Goal: Obtain resource: Download file/media

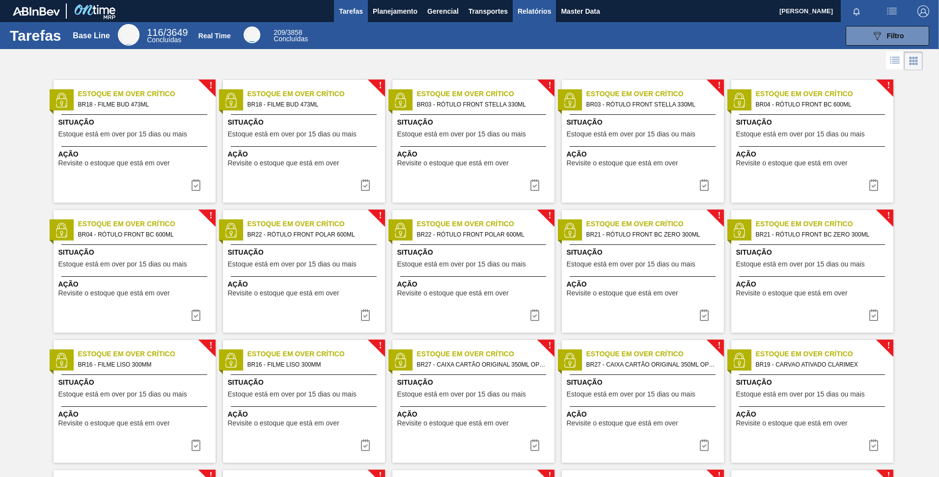
click at [522, 14] on span "Relatórios" at bounding box center [534, 11] width 33 height 12
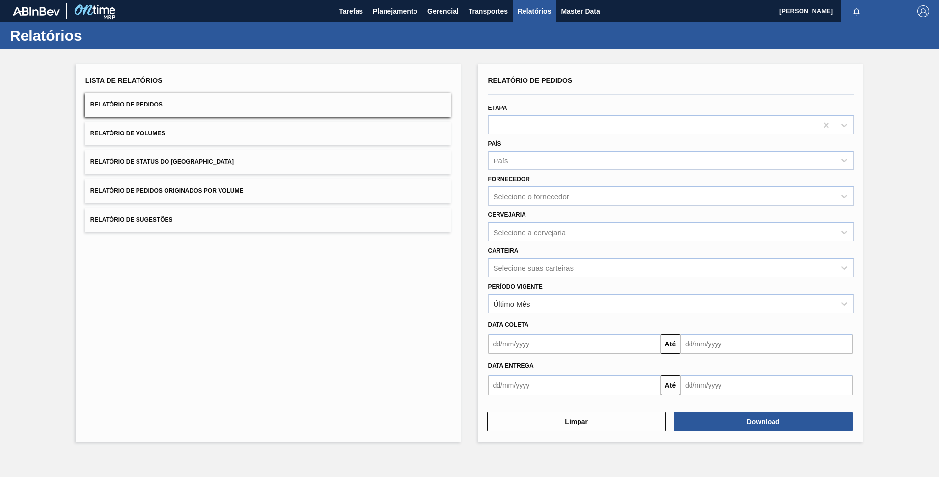
click at [179, 160] on span "Relatório de Status do [GEOGRAPHIC_DATA]" at bounding box center [161, 162] width 143 height 7
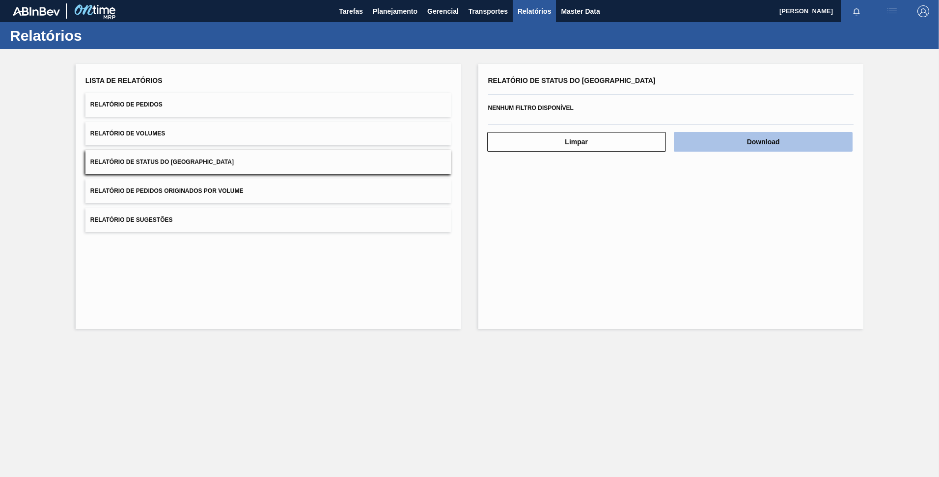
click at [756, 145] on button "Download" at bounding box center [763, 142] width 179 height 20
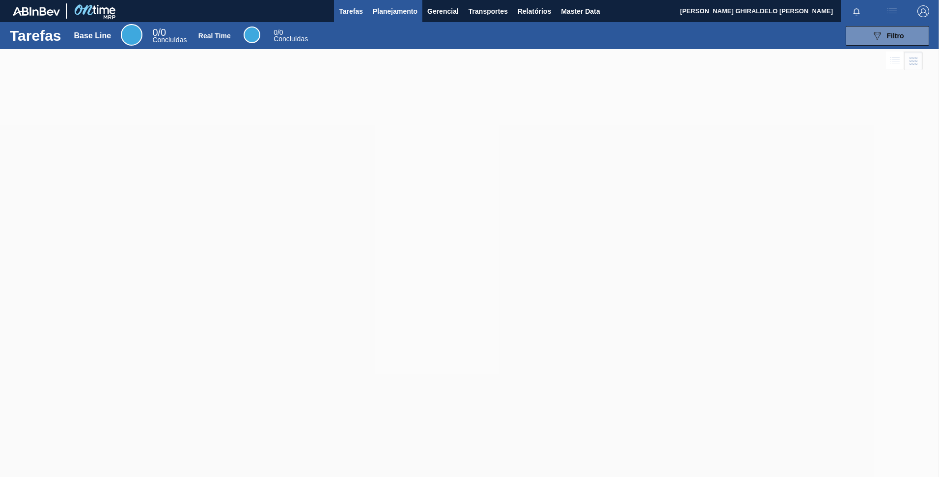
click at [382, 16] on span "Planejamento" at bounding box center [395, 11] width 45 height 12
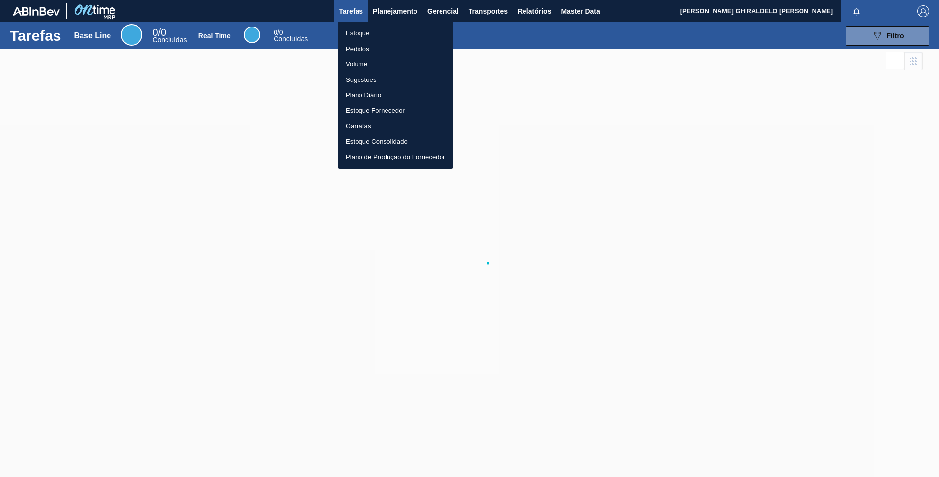
click at [369, 29] on li "Estoque" at bounding box center [395, 34] width 115 height 16
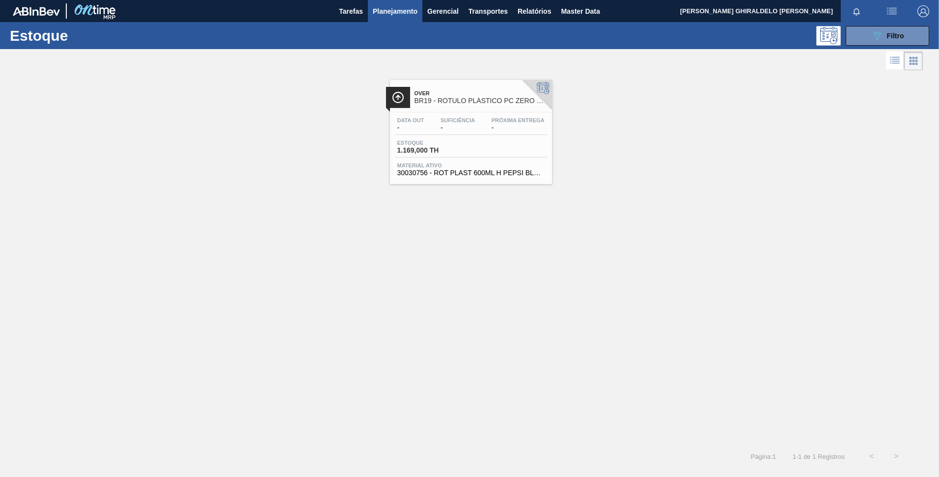
click at [859, 46] on div "Estoque 089F7B8B-B2A5-4AFE-B5C0-19BA573D28AC Filtro" at bounding box center [469, 35] width 939 height 27
click at [860, 45] on button "089F7B8B-B2A5-4AFE-B5C0-19BA573D28AC Filtro" at bounding box center [887, 36] width 83 height 20
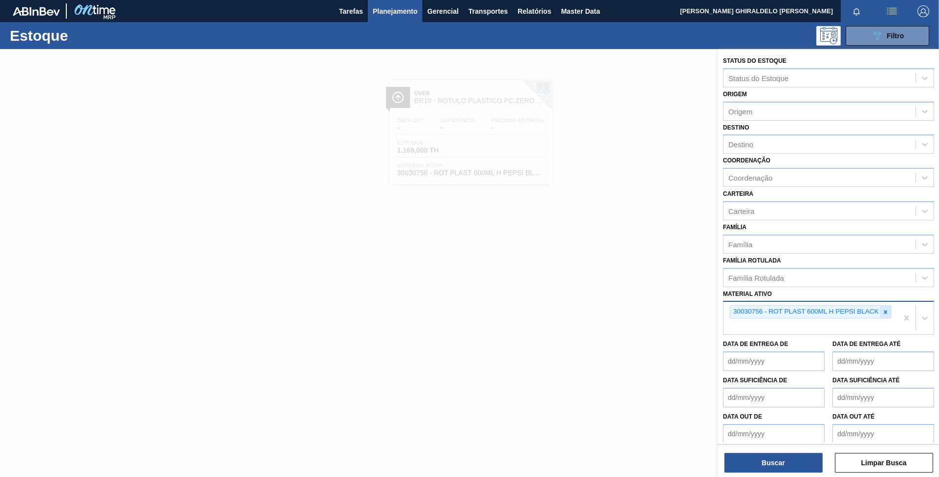
click at [881, 313] on div at bounding box center [885, 312] width 11 height 12
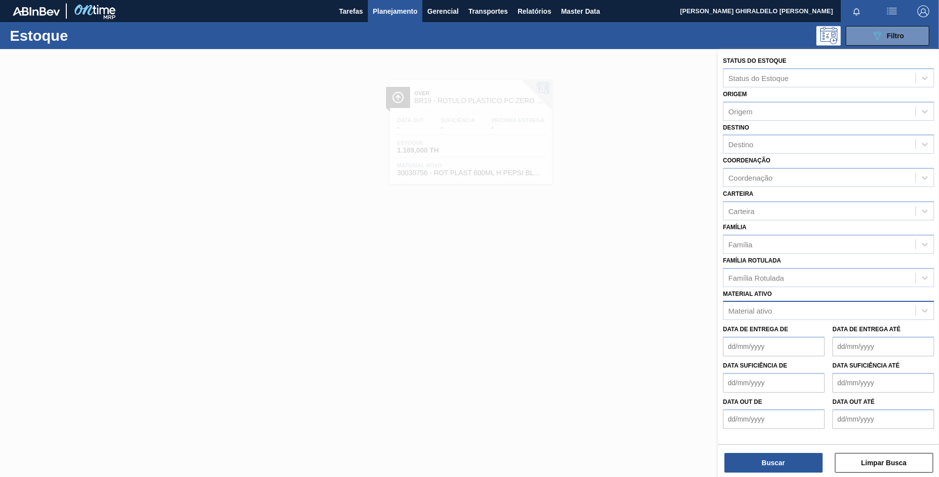
click at [801, 316] on div "Material ativo" at bounding box center [819, 311] width 192 height 14
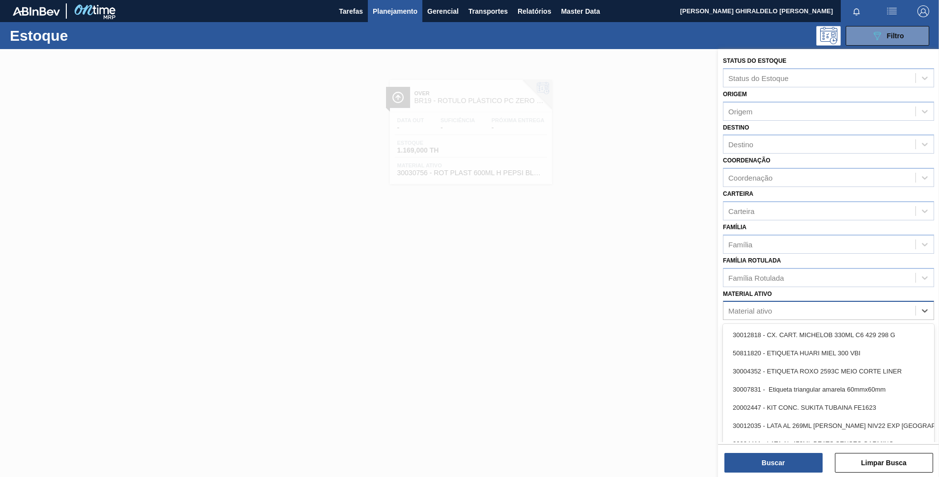
paste ativo "FILME STRETCH 23MICRA"
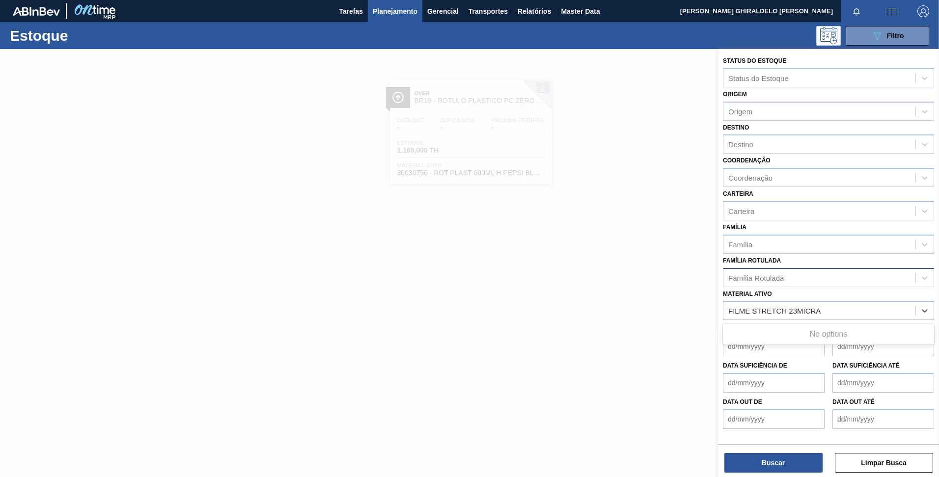
type ativo "FILME STRETCH 23MICRA"
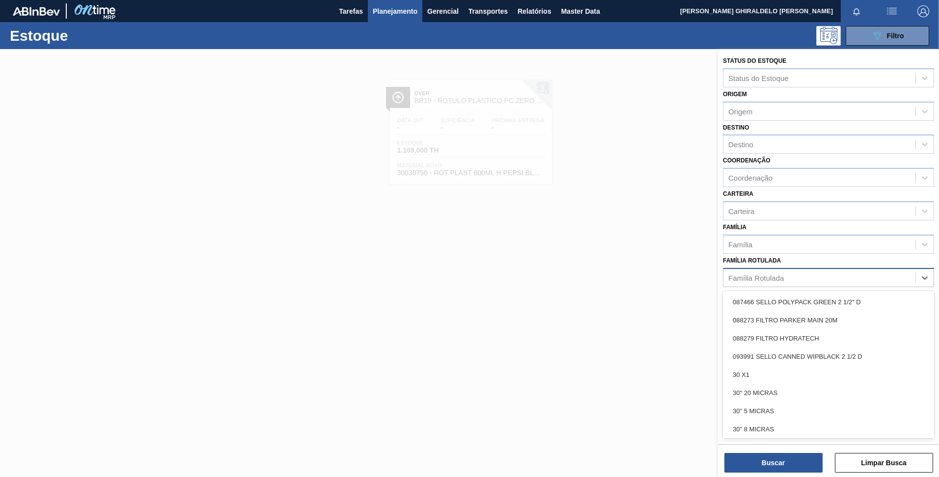
click at [761, 280] on div "Família Rotulada" at bounding box center [755, 278] width 55 height 8
paste Rotulada "FILME STRETCH 23MICRA"
type Rotulada "FILME STRETCH 23MICRA"
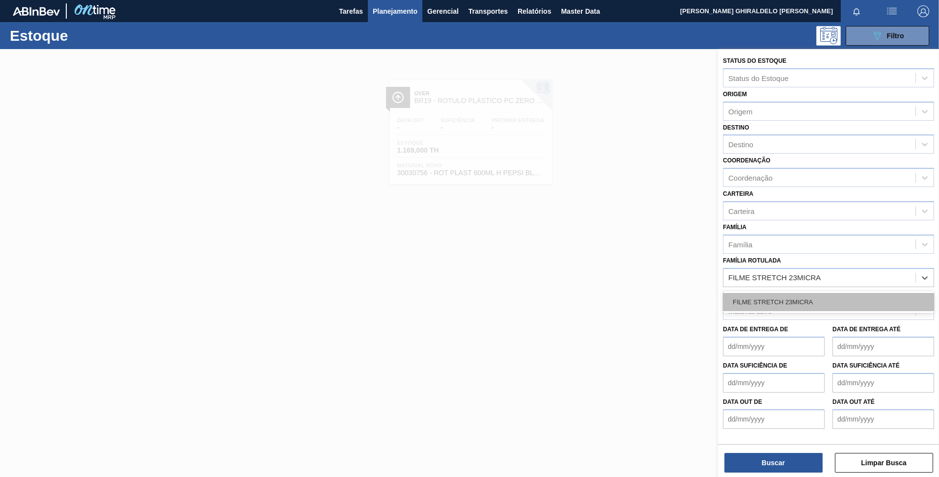
click at [799, 296] on div "FILME STRETCH 23MICRA" at bounding box center [828, 302] width 211 height 18
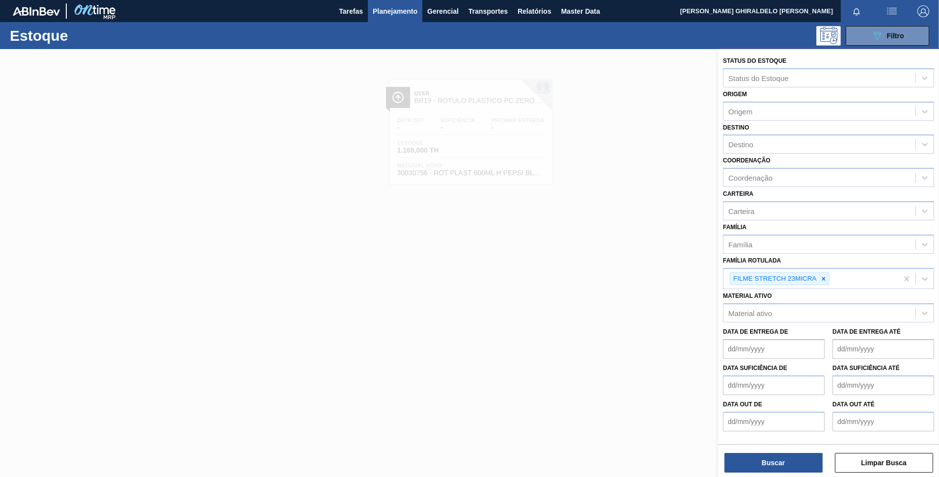
click at [121, 321] on div at bounding box center [469, 287] width 939 height 477
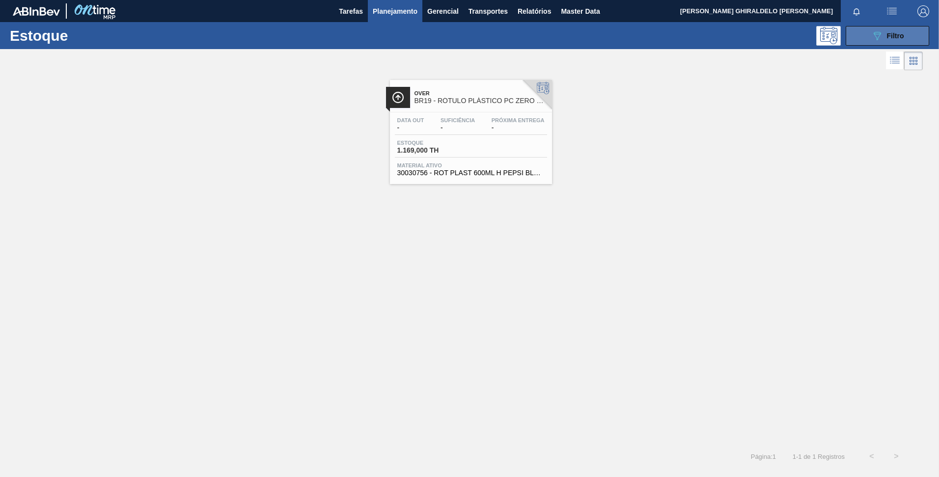
click at [872, 40] on icon "089F7B8B-B2A5-4AFE-B5C0-19BA573D28AC" at bounding box center [877, 36] width 12 height 12
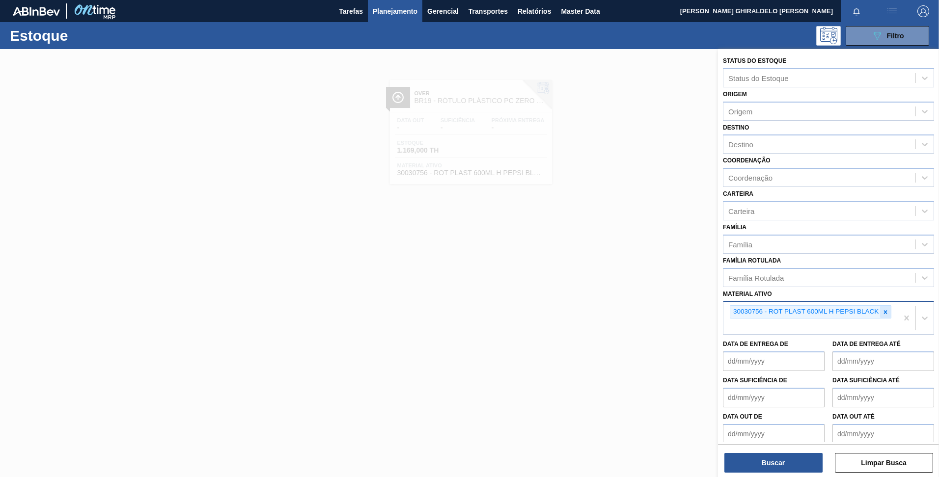
click at [883, 314] on icon at bounding box center [885, 312] width 7 height 7
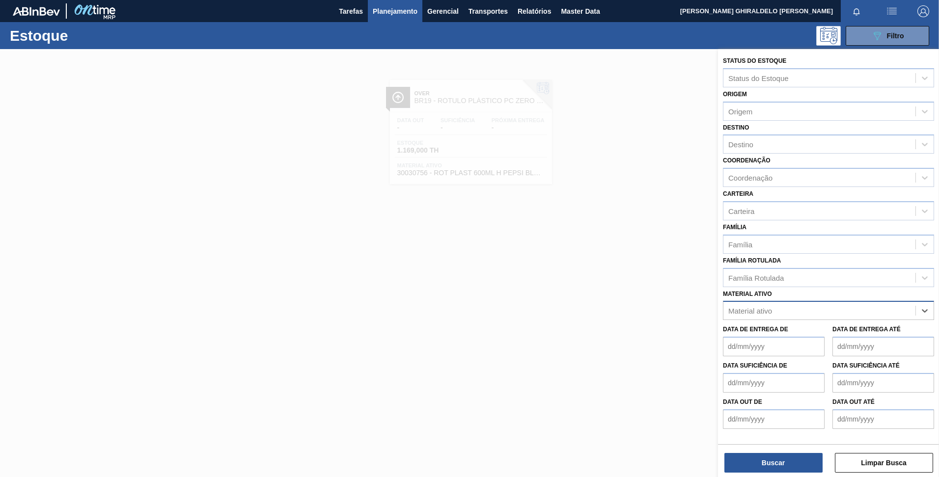
paste ativo "FILME STRETCH 23MICRA"
type ativo "FILME STRETCH 23MICRA"
drag, startPoint x: 888, startPoint y: 308, endPoint x: 863, endPoint y: 311, distance: 25.2
click at [887, 309] on div "Material ativo" at bounding box center [819, 311] width 192 height 14
click at [829, 280] on div "Família Rotulada" at bounding box center [819, 278] width 192 height 14
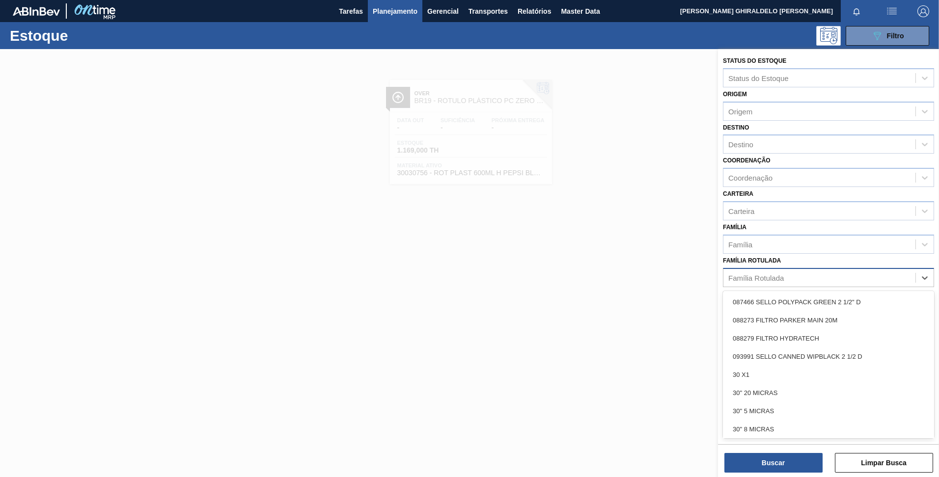
paste Rotulada "FILME STRETCH 23MICRA"
type Rotulada "FILME STRETCH 23MICRA"
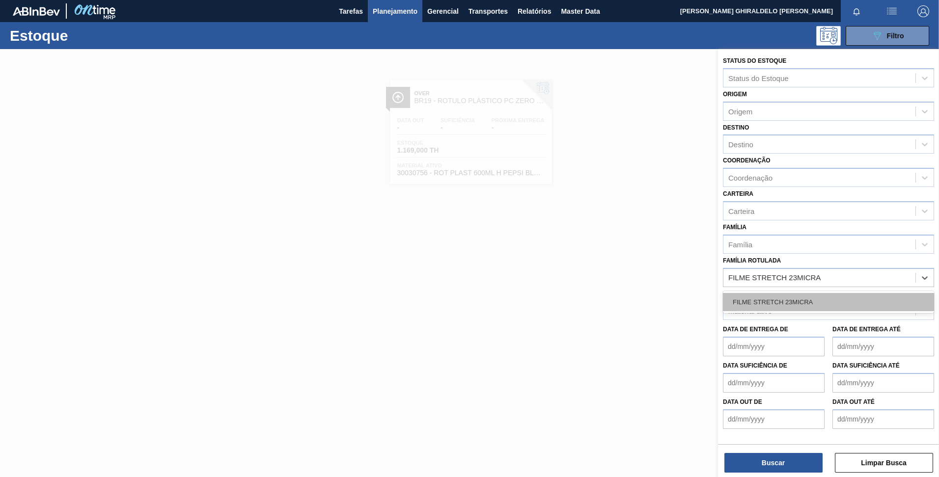
click at [817, 300] on div "FILME STRETCH 23MICRA" at bounding box center [828, 302] width 211 height 18
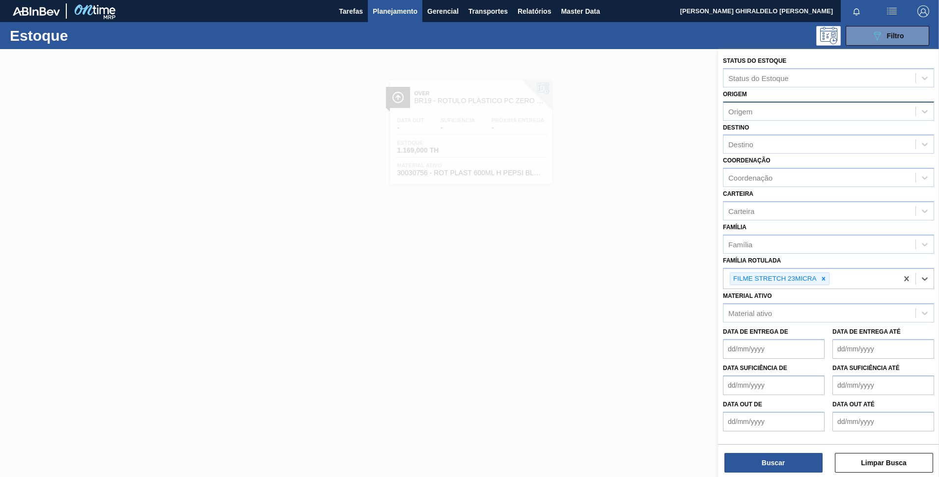
click at [761, 114] on div "Origem" at bounding box center [819, 111] width 192 height 14
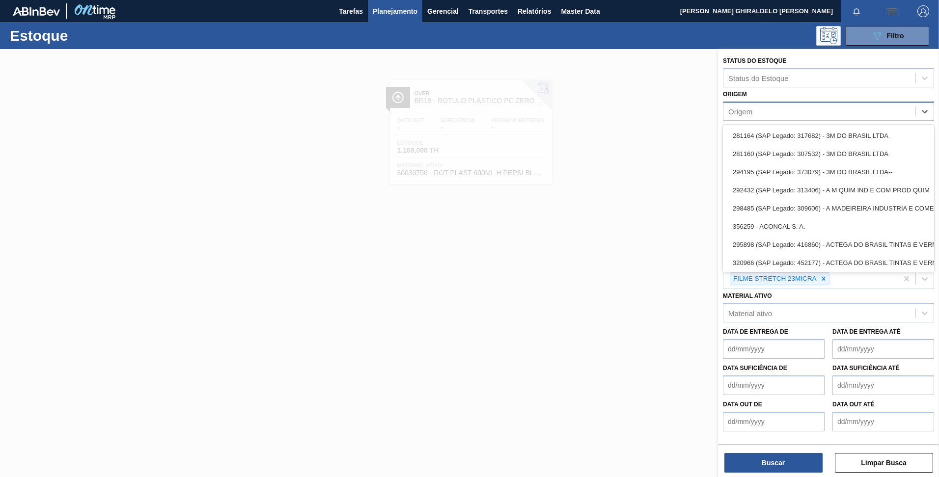
click at [759, 112] on div "Origem" at bounding box center [819, 111] width 192 height 14
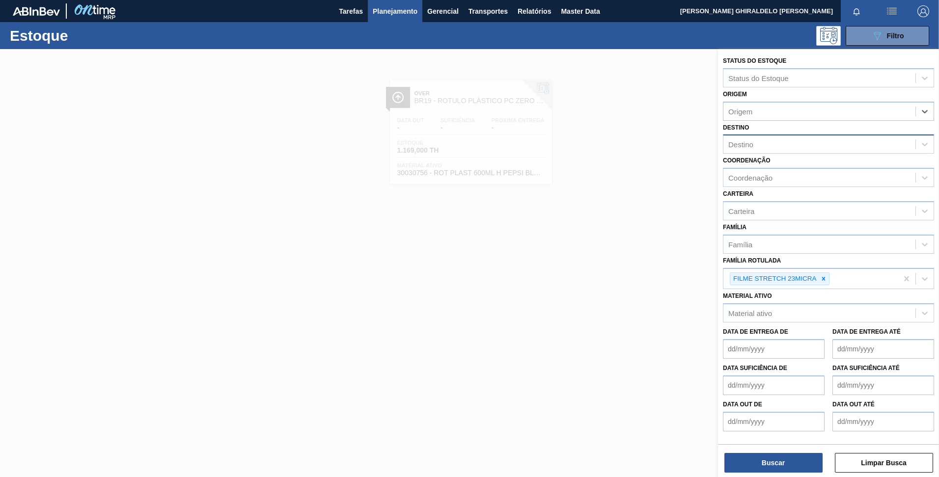
click at [761, 144] on div "Destino" at bounding box center [819, 145] width 192 height 14
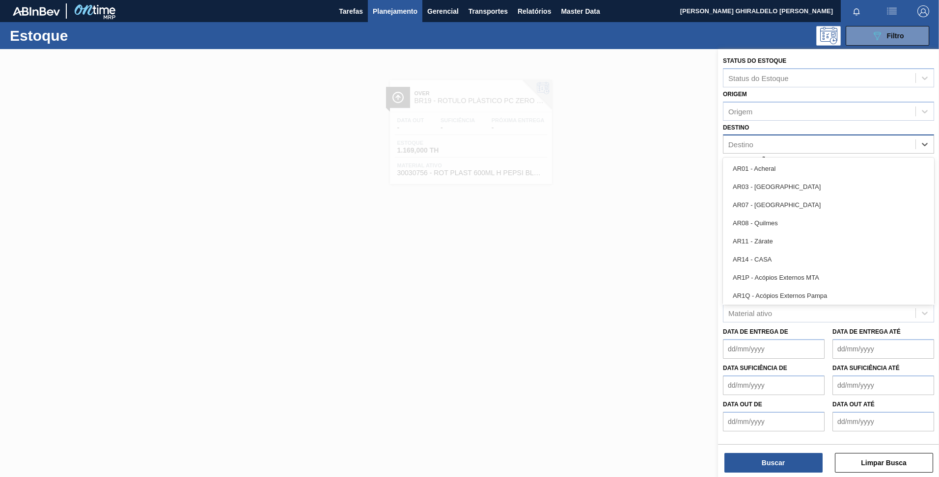
type input "23"
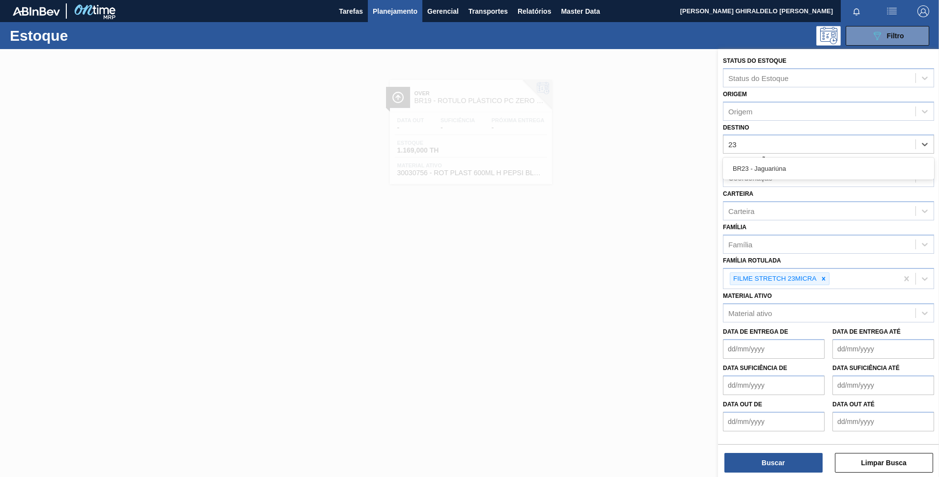
click at [763, 165] on div "BR23 - Jaguariúna" at bounding box center [828, 169] width 211 height 18
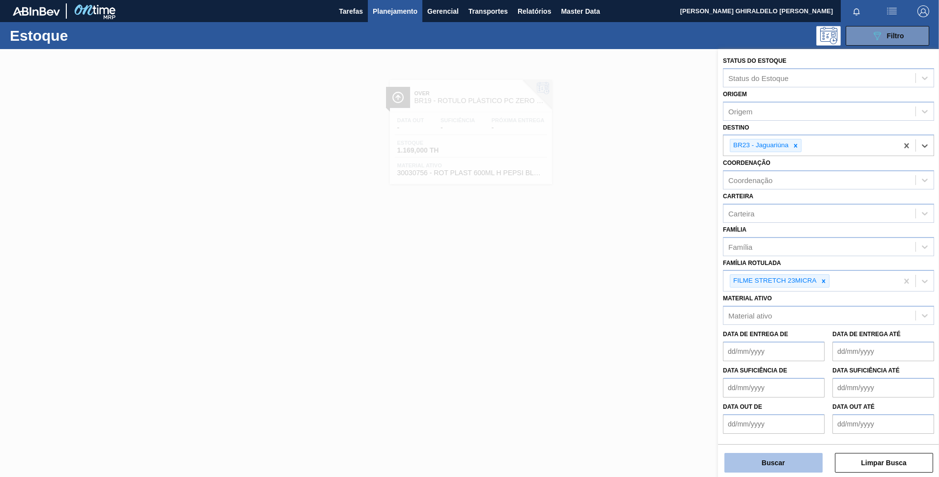
click at [763, 461] on button "Buscar" at bounding box center [773, 463] width 98 height 20
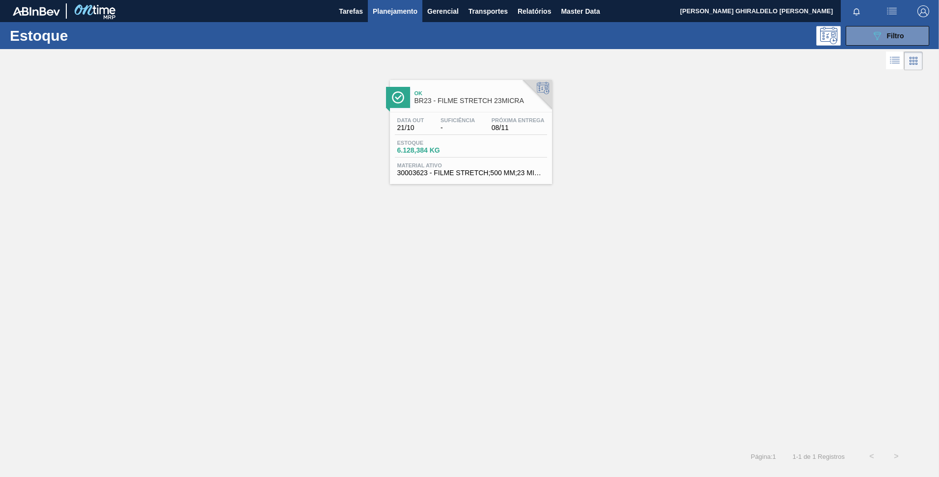
click at [462, 120] on span "Suficiência" at bounding box center [458, 120] width 34 height 6
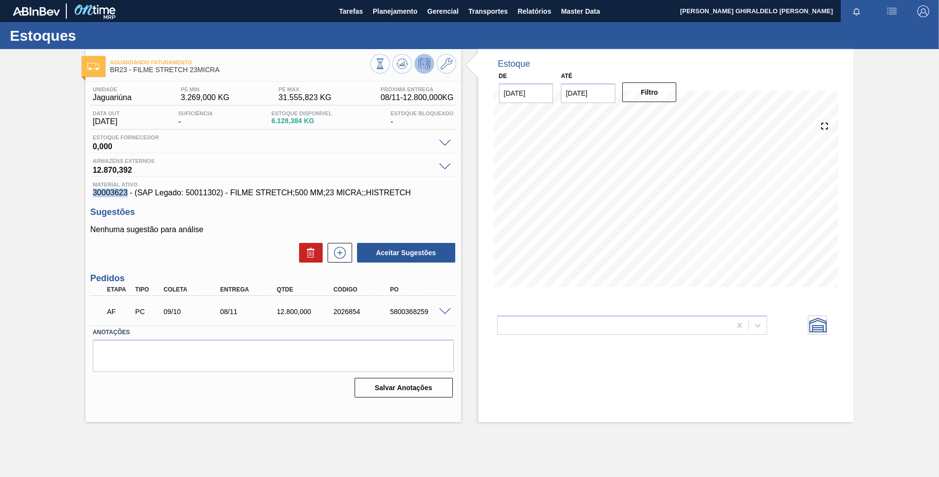
drag, startPoint x: 126, startPoint y: 190, endPoint x: 87, endPoint y: 189, distance: 39.3
click at [87, 189] on div "Unidade Jaguariúna PE MIN 3.269,000 KG PE MAX 31.555,823 KG Próxima Entrega 08/…" at bounding box center [273, 242] width 376 height 320
copy span "30003623"
click at [449, 59] on icon at bounding box center [447, 64] width 12 height 12
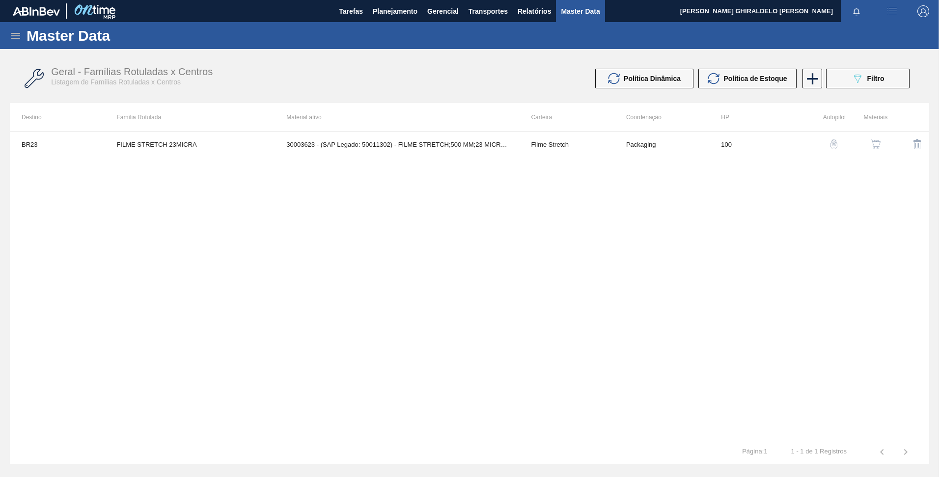
click at [870, 141] on div "button" at bounding box center [876, 144] width 12 height 10
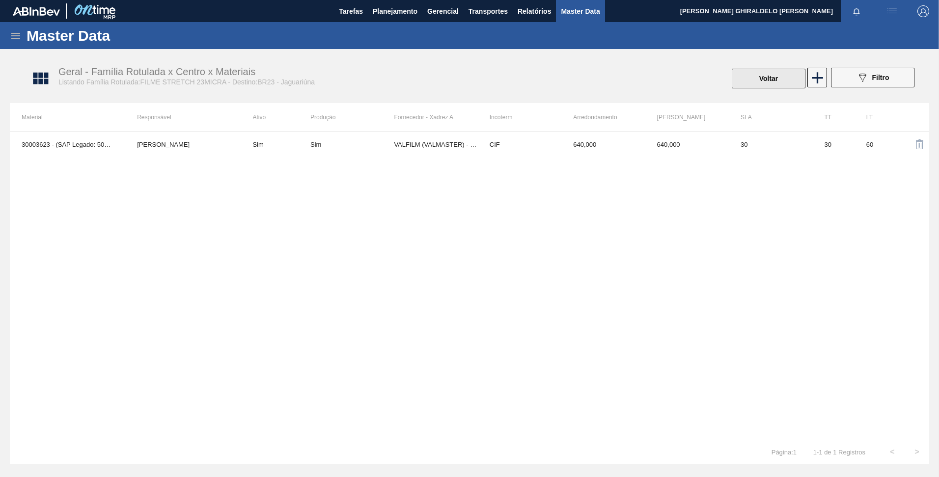
click at [758, 82] on button "Voltar" at bounding box center [769, 79] width 74 height 20
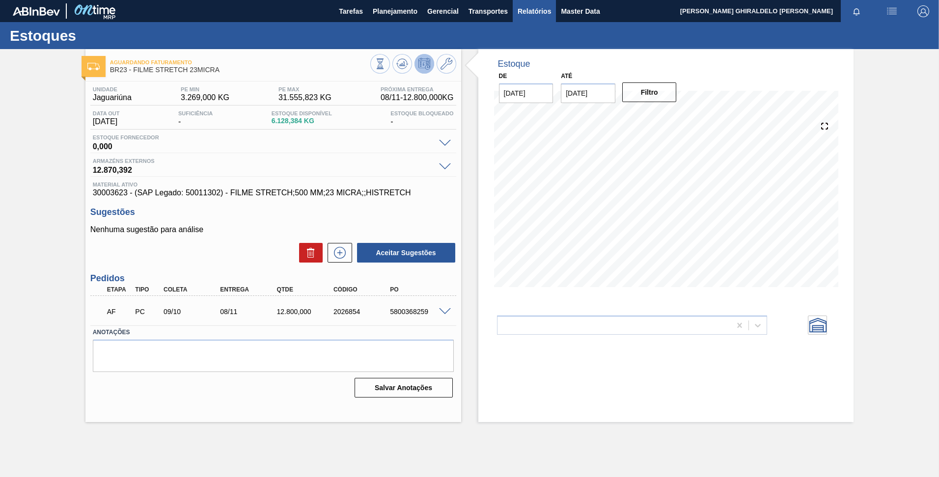
click at [537, 16] on span "Relatórios" at bounding box center [534, 11] width 33 height 12
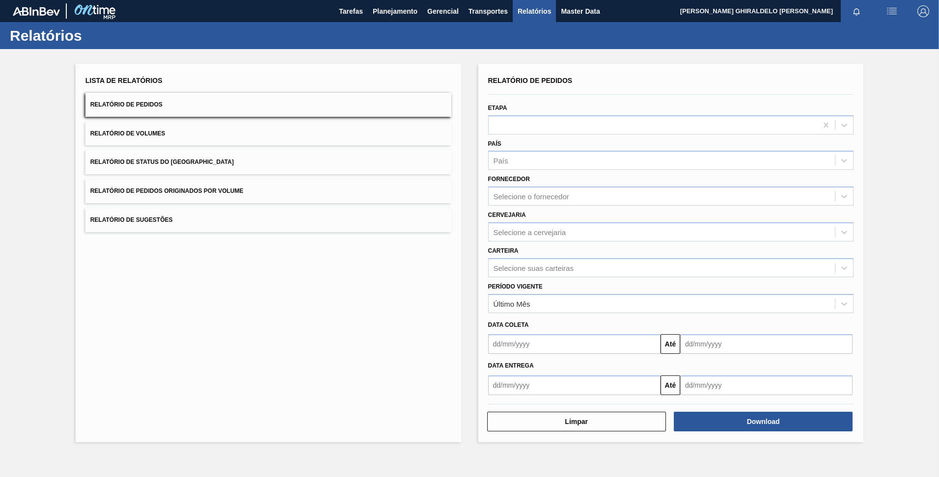
click at [222, 165] on button "Relatório de Status do [GEOGRAPHIC_DATA]" at bounding box center [268, 162] width 366 height 24
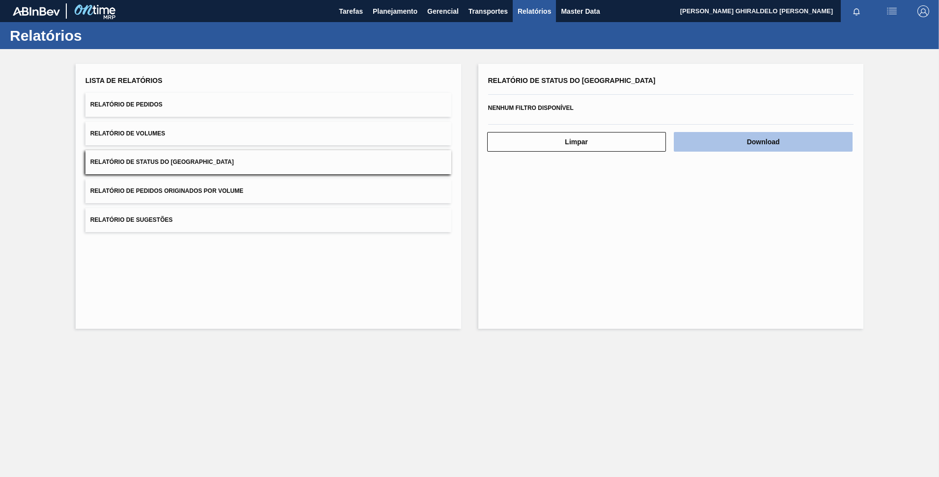
click at [752, 136] on button "Download" at bounding box center [763, 142] width 179 height 20
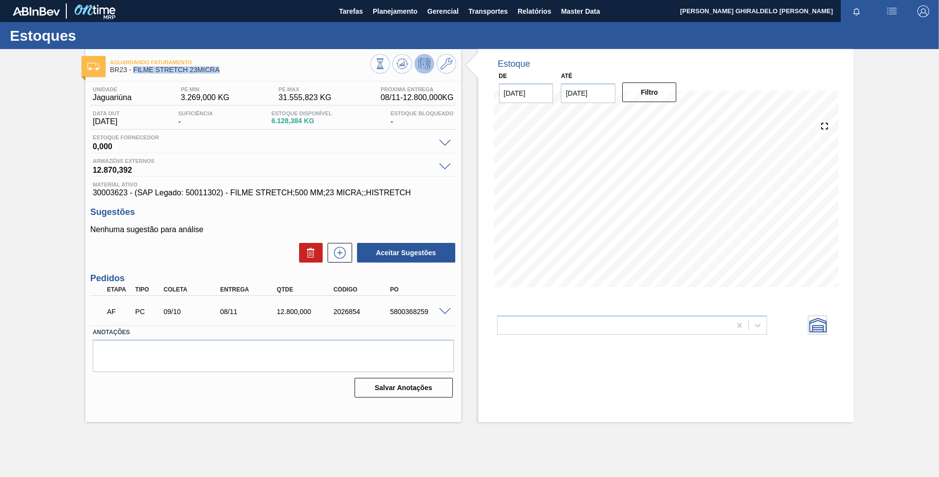
drag, startPoint x: 228, startPoint y: 68, endPoint x: 133, endPoint y: 74, distance: 95.4
click at [133, 74] on div "Aguardando Faturamento BR23 - FILME STRETCH 23MICRA" at bounding box center [240, 66] width 260 height 22
copy span "FILME STRETCH 23MICRA"
